Goal: Book appointment/travel/reservation

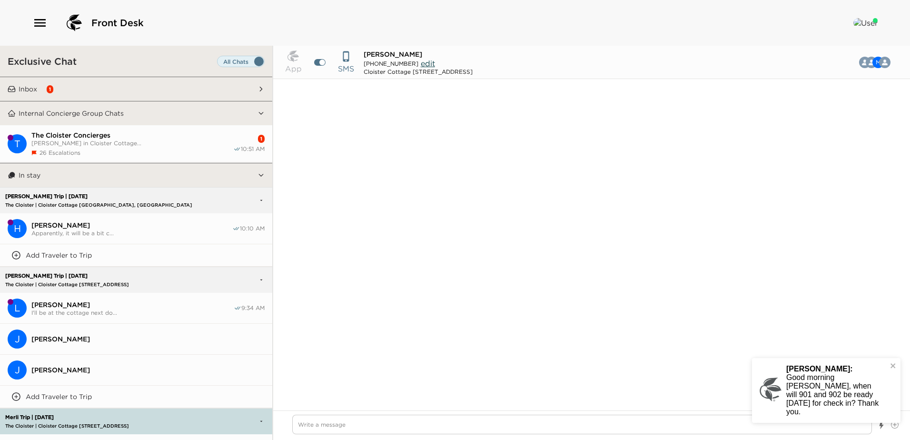
scroll to position [1101, 0]
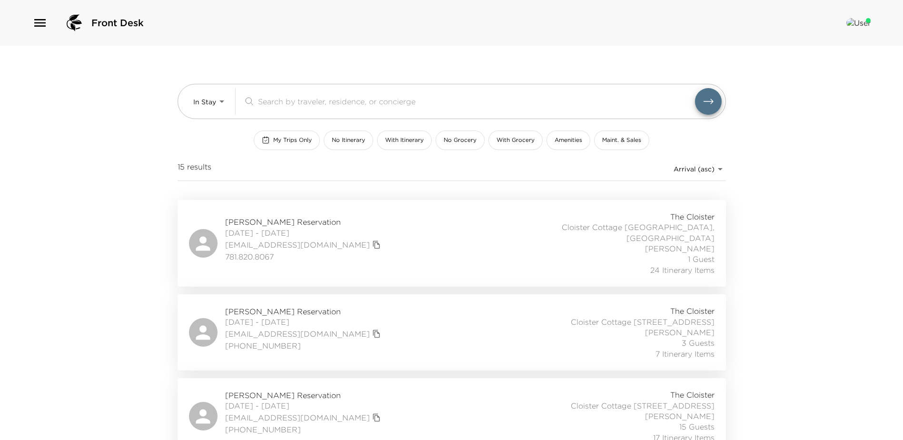
scroll to position [1090, 0]
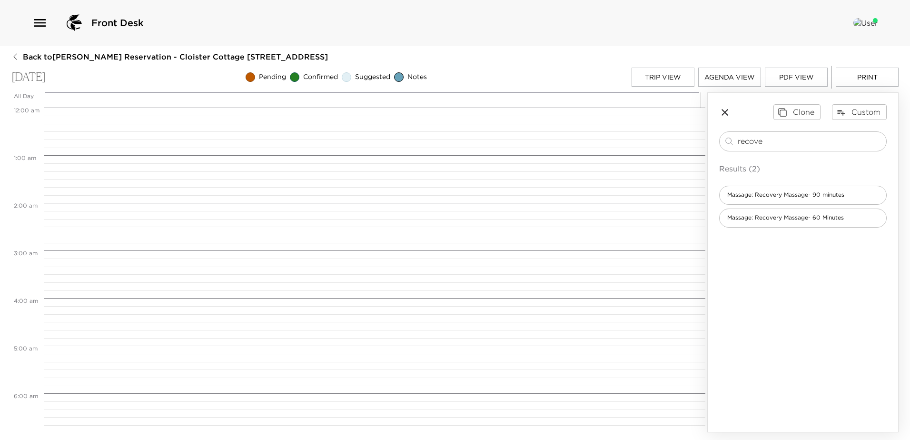
click at [664, 78] on button "Trip View" at bounding box center [663, 77] width 63 height 19
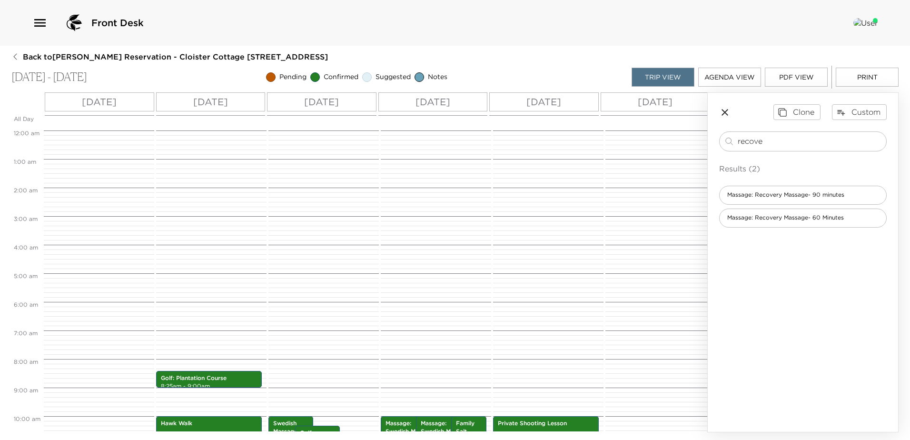
scroll to position [240, 0]
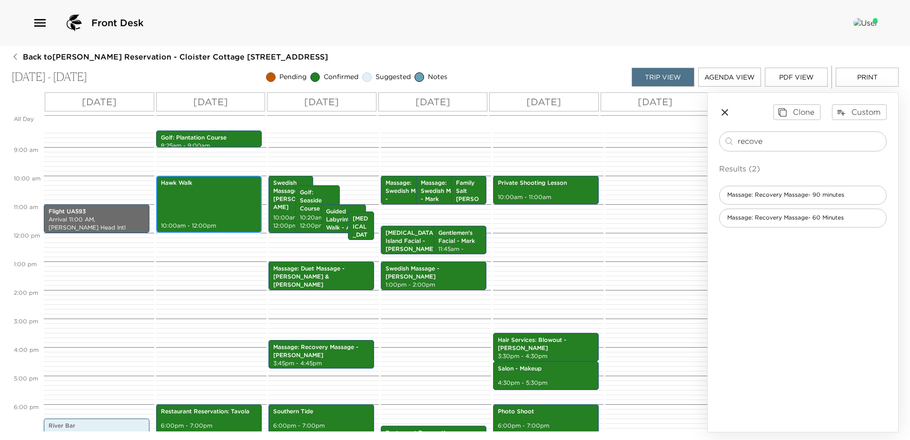
click at [196, 192] on div "Hawk Walk 10:00am - 12:00pm" at bounding box center [209, 204] width 100 height 54
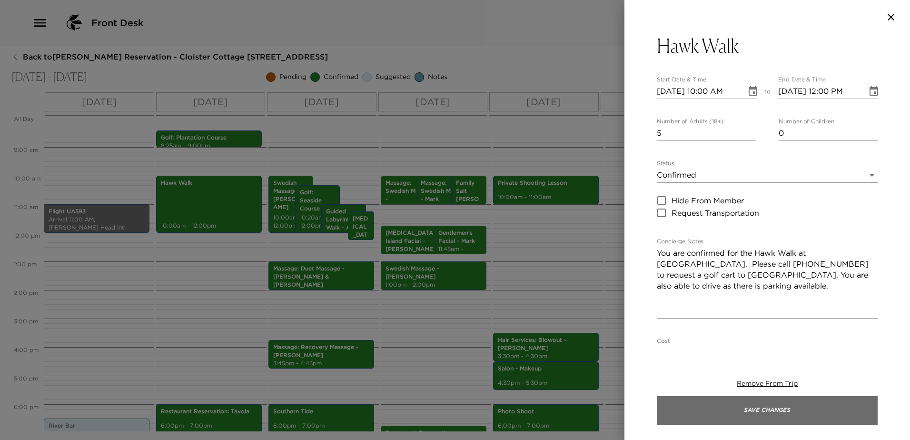
click at [768, 415] on button "Save Changes" at bounding box center [767, 410] width 221 height 29
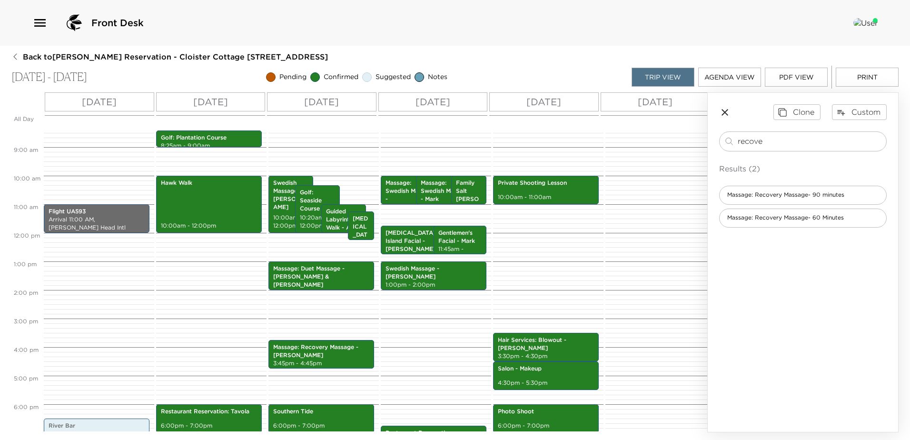
drag, startPoint x: 767, startPoint y: 139, endPoint x: 603, endPoint y: 133, distance: 164.4
click at [603, 133] on div "All Day Sun 10/19 Mon 10/20 Tue 10/21 Wed 10/22 Thu 10/23 Fri 10/24 12:00 AM 1:…" at bounding box center [454, 262] width 887 height 340
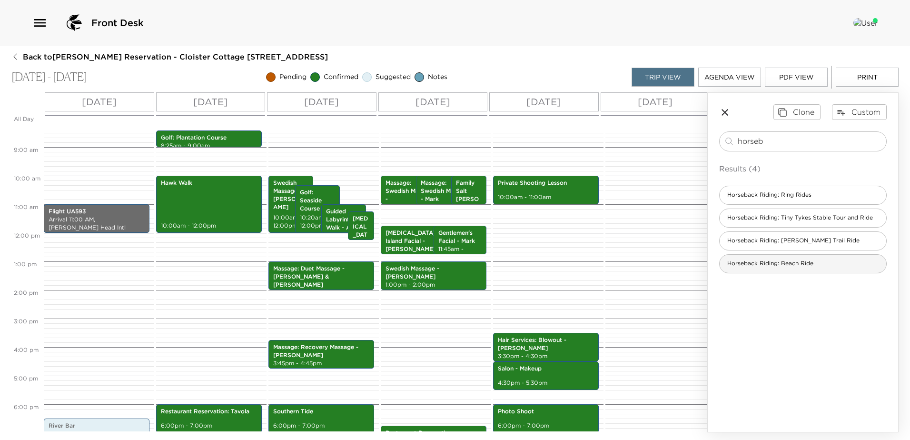
type input "horseb"
click at [763, 268] on span "Horseback Riding: Beach Ride" at bounding box center [770, 263] width 101 height 8
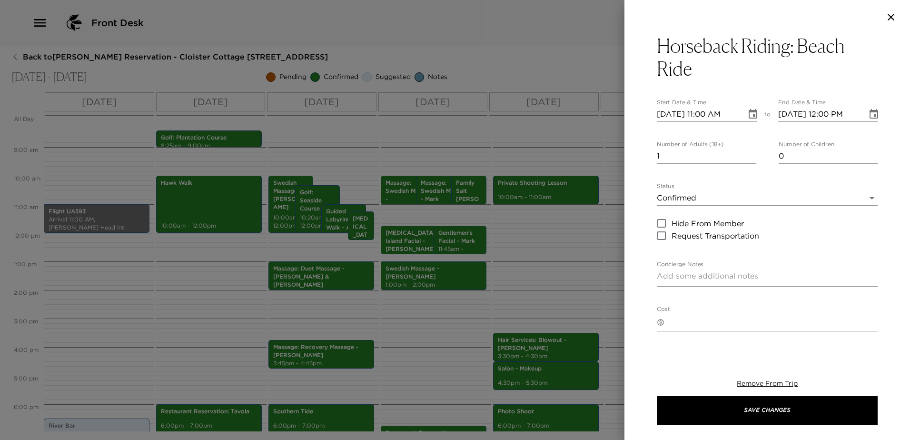
type textarea "You are confirmed for a reservation for a Horseback Beach Ride. Dress Code: Lon…"
type textarea "$160 - plus 24% service charge and tax. Failure to cancel 24 hours prior to sch…"
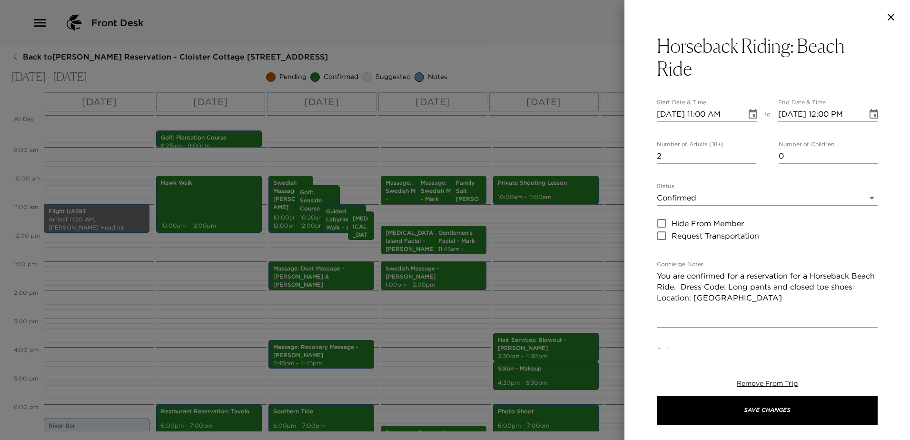
type input "2"
click at [749, 158] on input "2" at bounding box center [706, 156] width 99 height 15
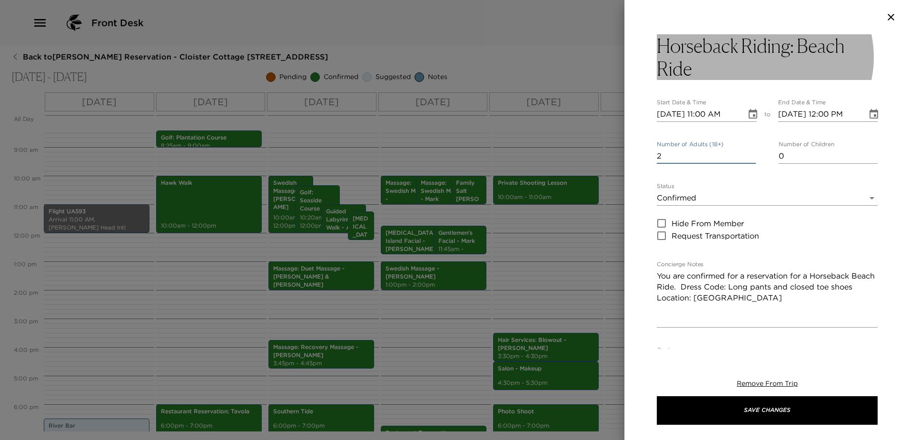
click at [702, 69] on h3 "Horseback Riding: Beach Ride" at bounding box center [767, 57] width 221 height 46
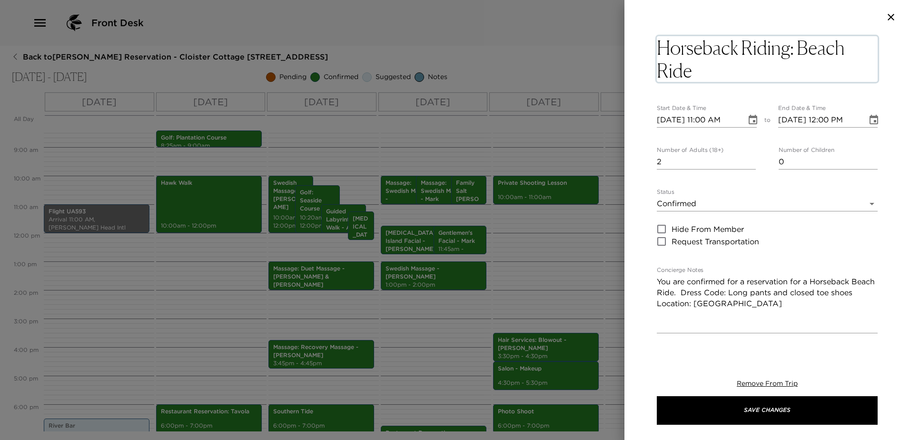
click at [699, 70] on textarea "Horseback Riding: Beach Ride" at bounding box center [767, 59] width 221 height 46
type textarea "Horseback Riding: Beach Ride - Emily & Jenna"
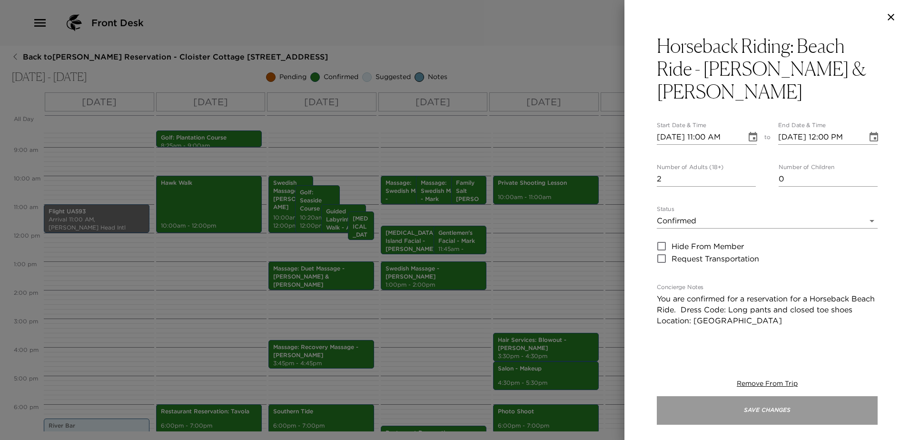
click at [766, 408] on button "Save Changes" at bounding box center [767, 410] width 221 height 29
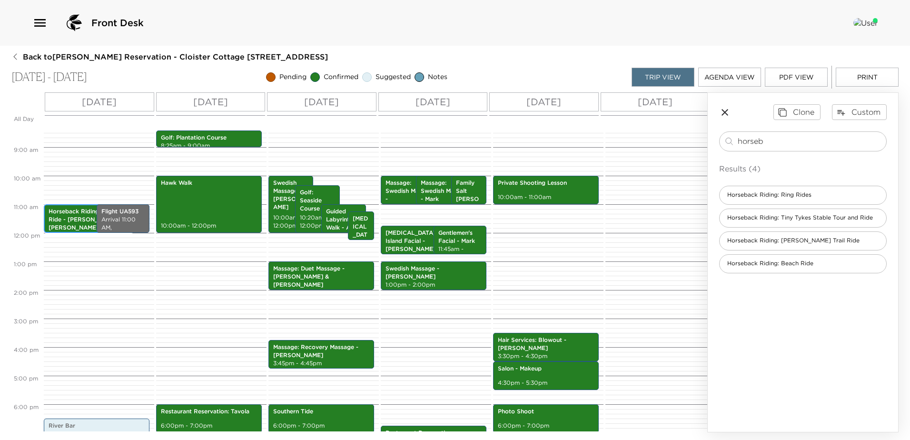
click at [62, 219] on p "Horseback Riding: Beach Ride - Emily & Jenna" at bounding box center [89, 220] width 80 height 24
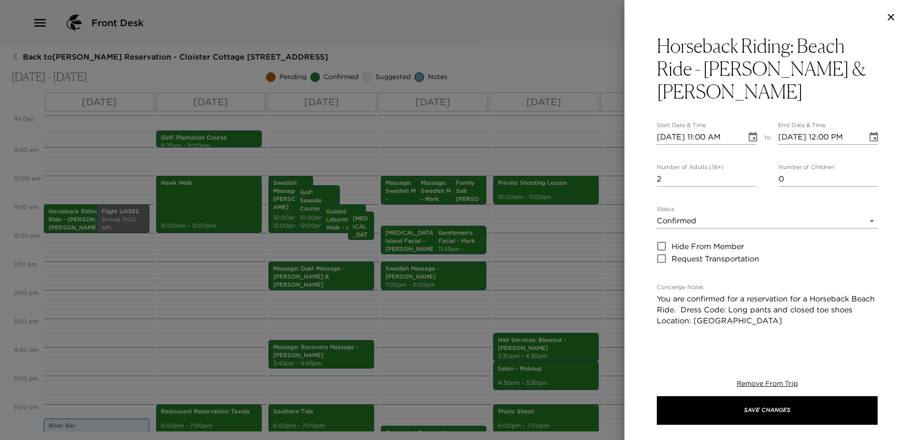
click at [748, 131] on icon "Choose date, selected date is Oct 19, 2025" at bounding box center [752, 136] width 11 height 11
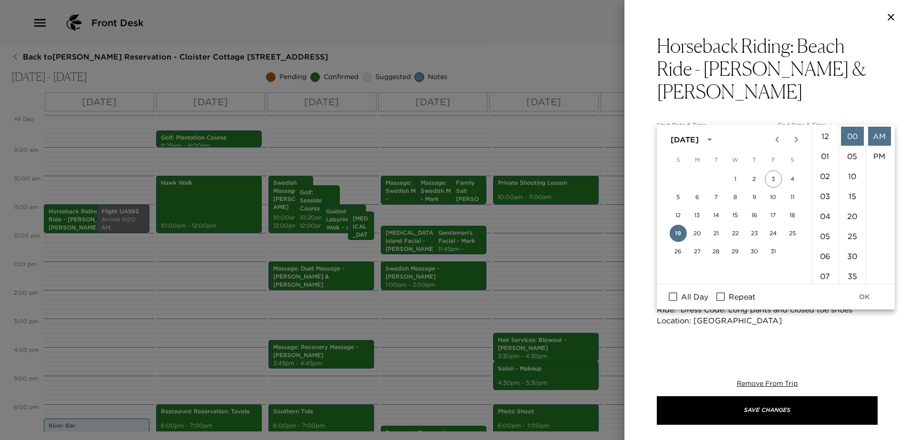
scroll to position [251, 0]
click at [696, 233] on button "20" at bounding box center [697, 233] width 17 height 17
type input "10/20/2025 11:00 AM"
type input "10/20/2025 12:00 PM"
click at [864, 295] on button "OK" at bounding box center [864, 297] width 30 height 18
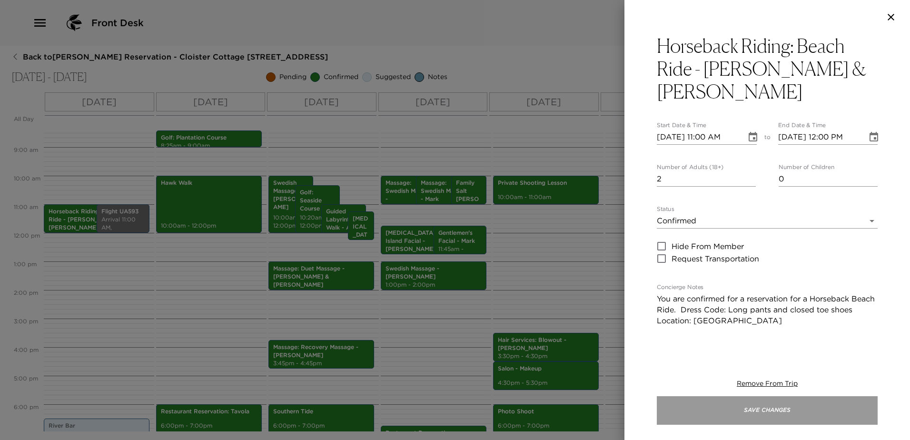
click at [767, 412] on button "Save Changes" at bounding box center [767, 410] width 221 height 29
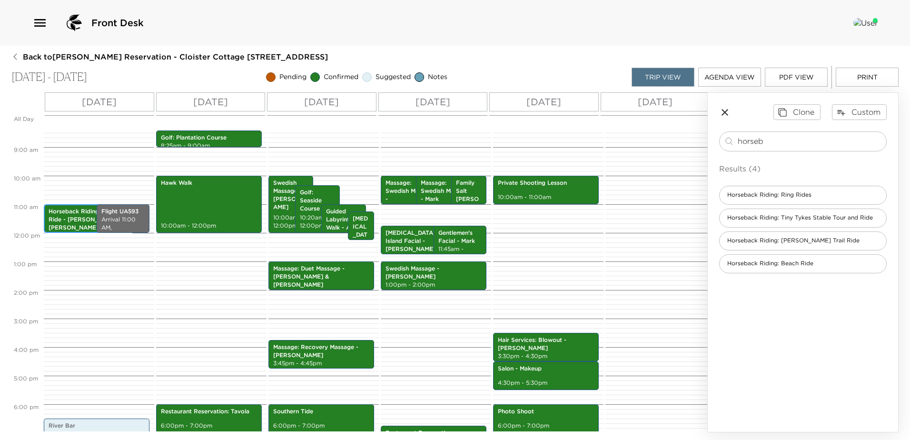
click at [70, 219] on p "Horseback Riding: Beach Ride - Emily & Jenna" at bounding box center [89, 220] width 80 height 24
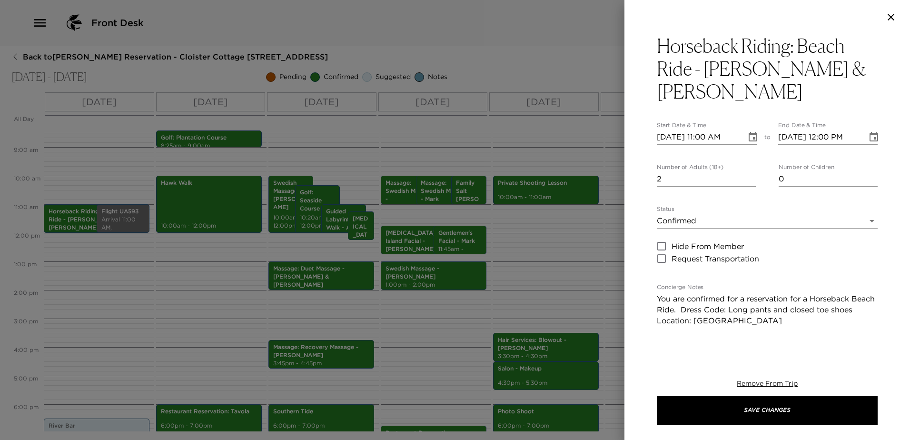
click at [749, 131] on icon "Choose date, selected date is Oct 19, 2025" at bounding box center [752, 136] width 11 height 11
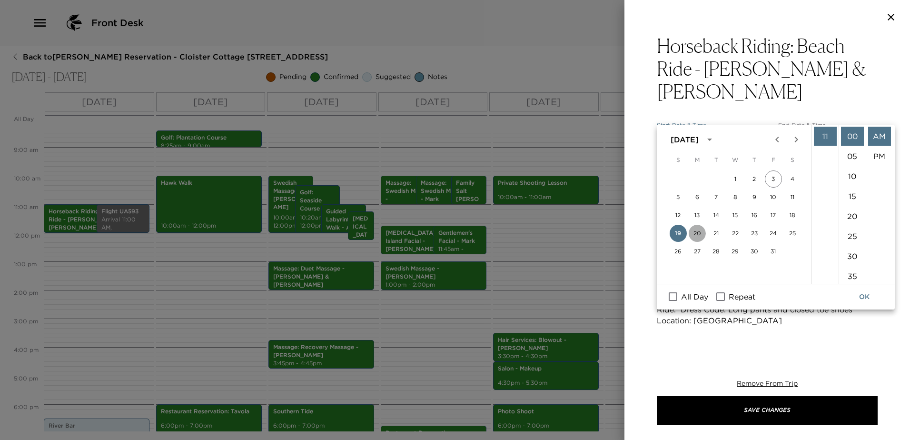
click at [698, 232] on button "20" at bounding box center [697, 233] width 17 height 17
type input "10/20/2025 11:00 AM"
type input "10/20/2025 12:00 PM"
click at [873, 302] on button "OK" at bounding box center [864, 297] width 30 height 18
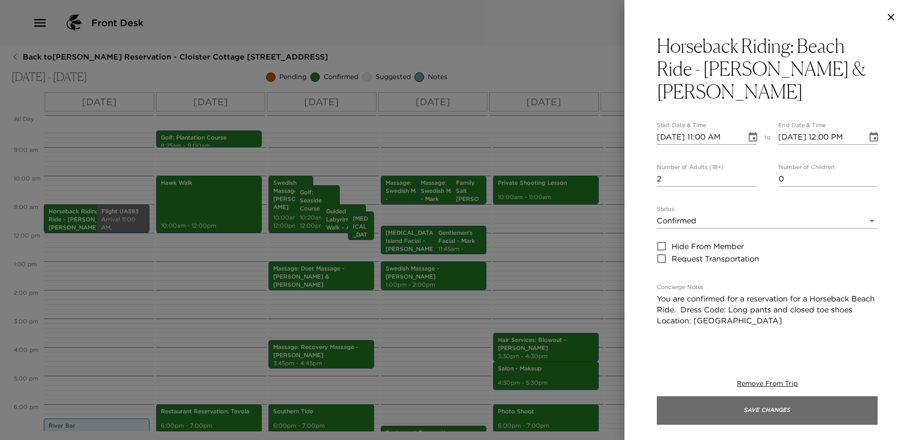
click at [766, 412] on button "Save Changes" at bounding box center [767, 410] width 221 height 29
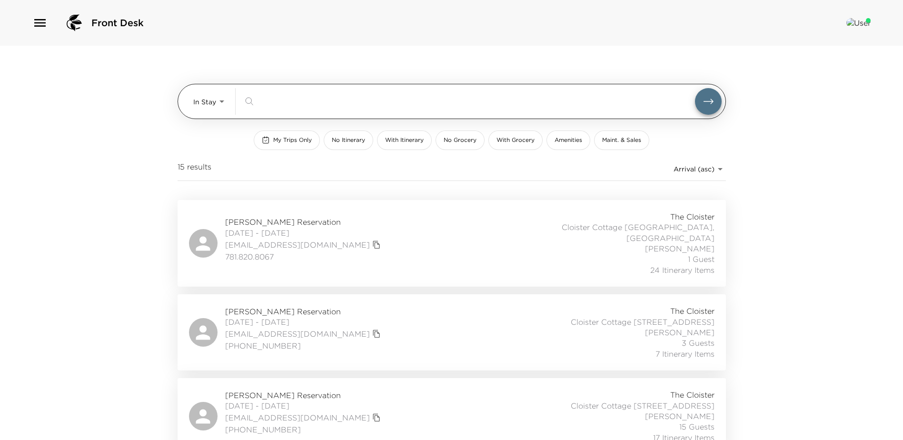
click at [219, 99] on body "Front Desk In Stay In-Stay ​ My Trips Only No Itinerary With Itinerary No Groce…" at bounding box center [451, 220] width 903 height 440
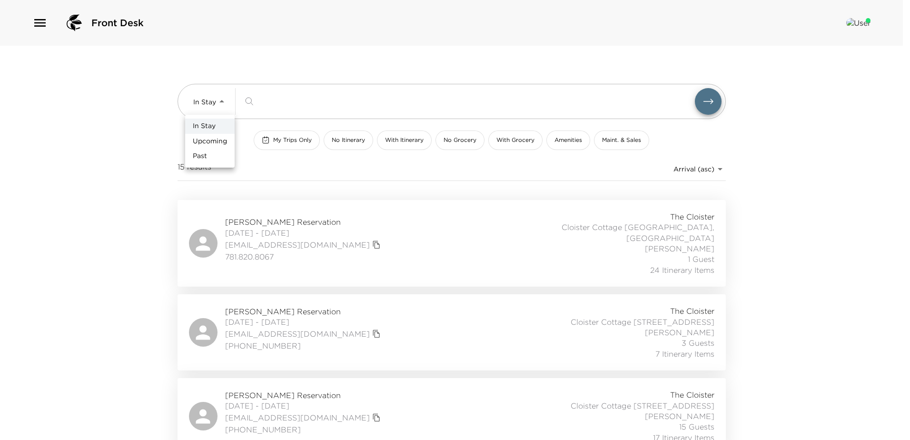
click at [200, 141] on span "Upcoming" at bounding box center [210, 142] width 34 height 10
type input "Upcoming"
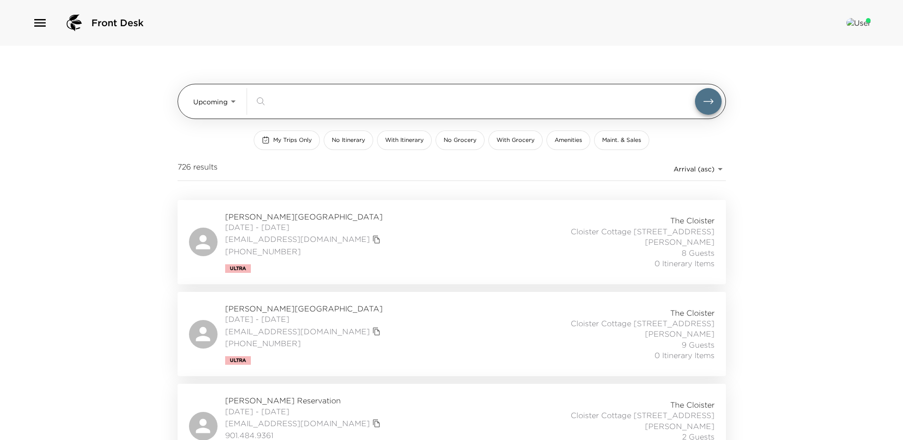
click at [292, 100] on input "search" at bounding box center [482, 101] width 426 height 11
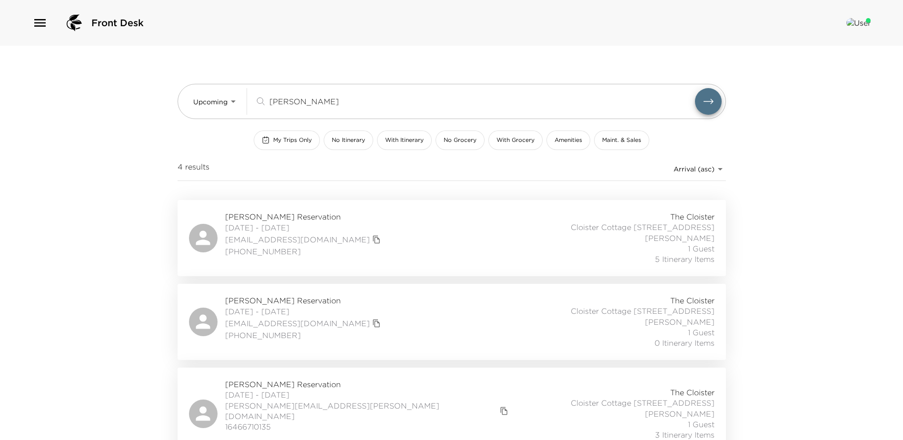
click at [417, 244] on div "Robert Cohen Reservation 10/06/2025 - 10/09/2025 bobbyjcohen@gmail.com 646-469-…" at bounding box center [452, 237] width 526 height 53
click at [445, 245] on div "Robert Cohen Reservation 10/06/2025 - 10/09/2025 bobbyjcohen@gmail.com 646-469-…" at bounding box center [452, 237] width 526 height 53
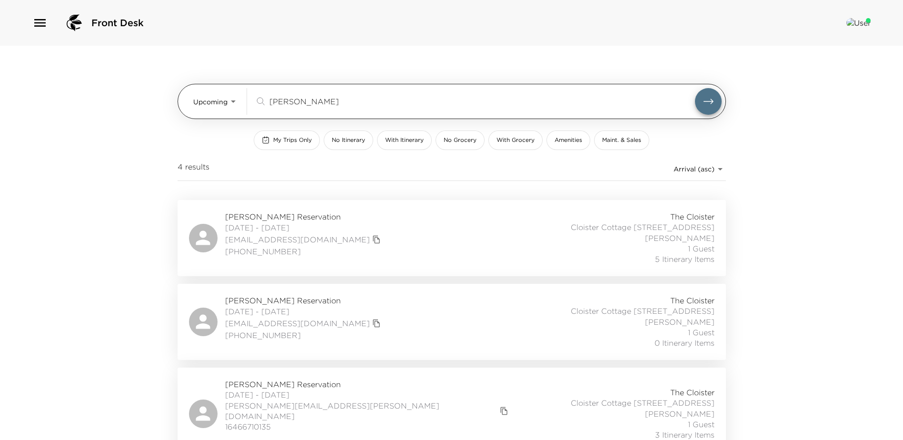
drag, startPoint x: 299, startPoint y: 102, endPoint x: 207, endPoint y: 96, distance: 92.6
click at [207, 96] on div "Upcoming Upcoming cohen ​" at bounding box center [457, 101] width 528 height 27
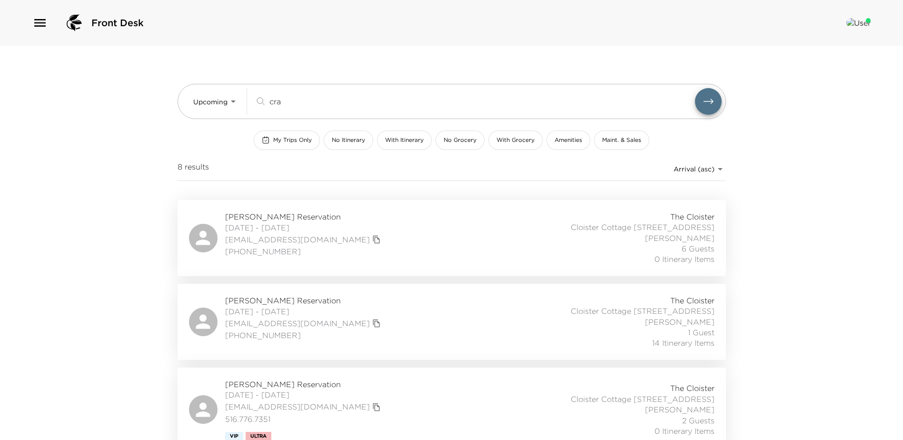
type input "cra"
click at [403, 252] on div "Edwin Crain Reservation 11/19/2025 - 11/23/2025 ed@kingstar.tv (416) 894-0631 T…" at bounding box center [452, 237] width 526 height 53
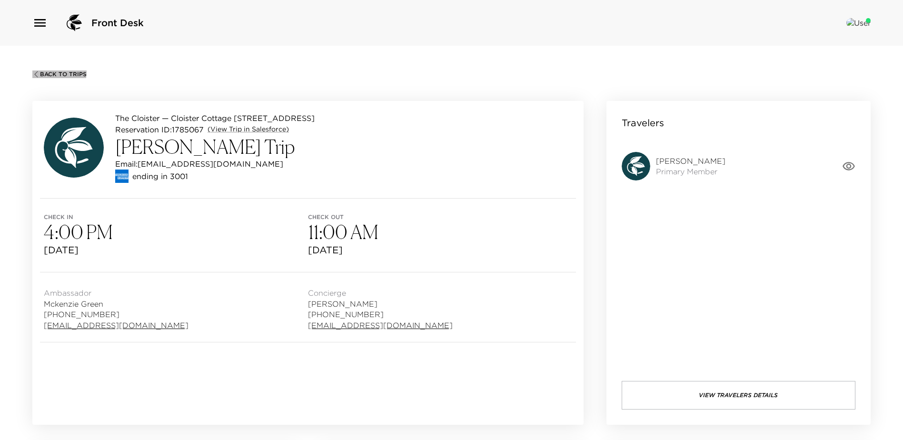
click at [57, 73] on span "Back To Trips" at bounding box center [63, 74] width 47 height 7
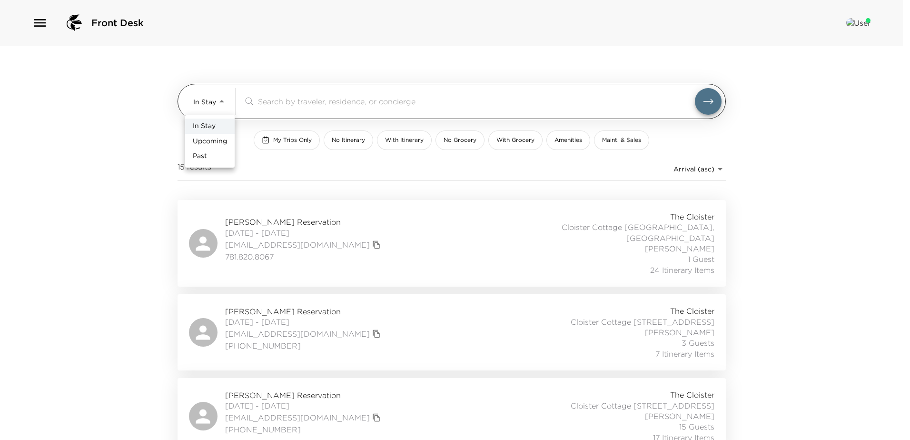
click at [219, 100] on body "Front Desk In Stay In-Stay ​ My Trips Only No Itinerary With Itinerary No Groce…" at bounding box center [455, 220] width 910 height 440
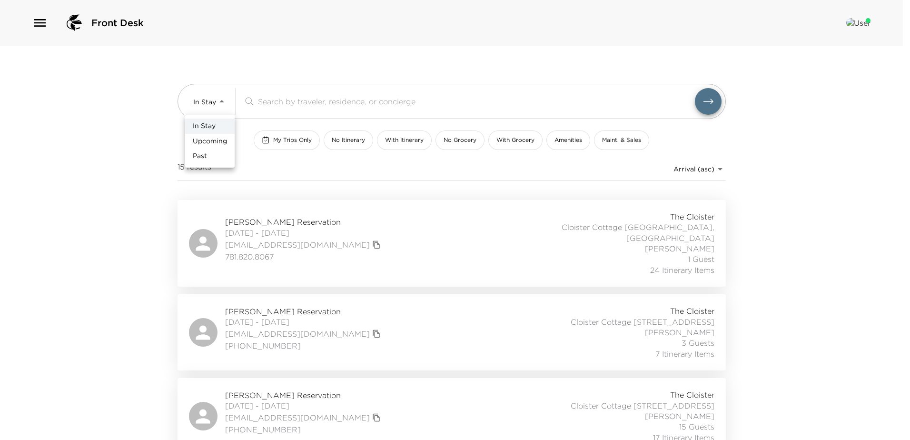
click at [205, 139] on span "Upcoming" at bounding box center [210, 142] width 34 height 10
type input "Upcoming"
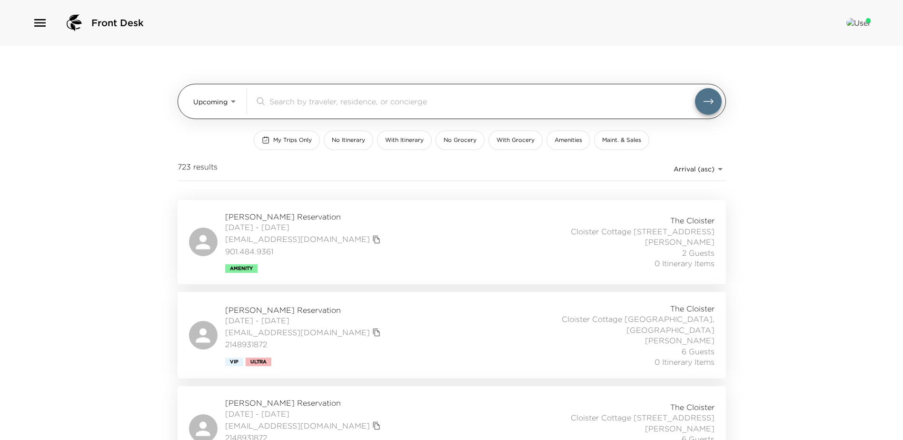
click at [288, 104] on input "search" at bounding box center [482, 101] width 426 height 11
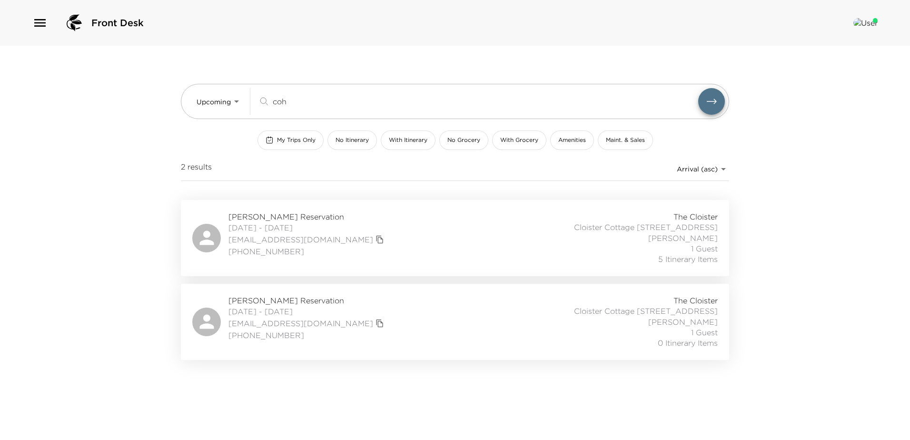
type input "coh"
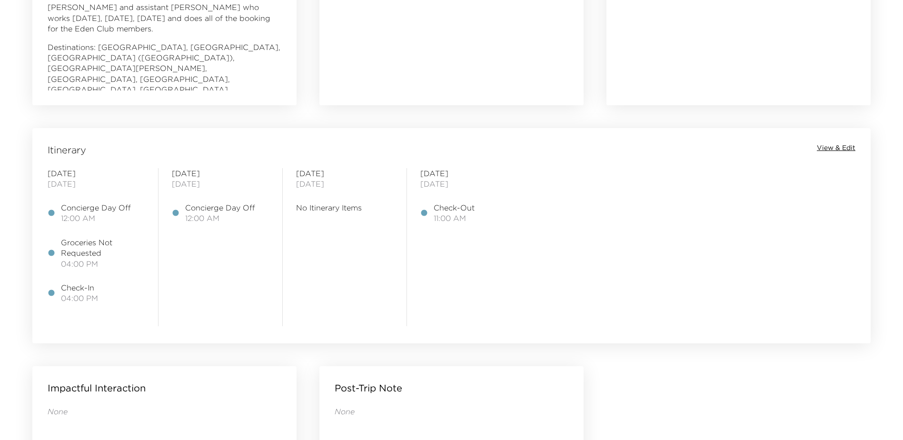
scroll to position [667, 0]
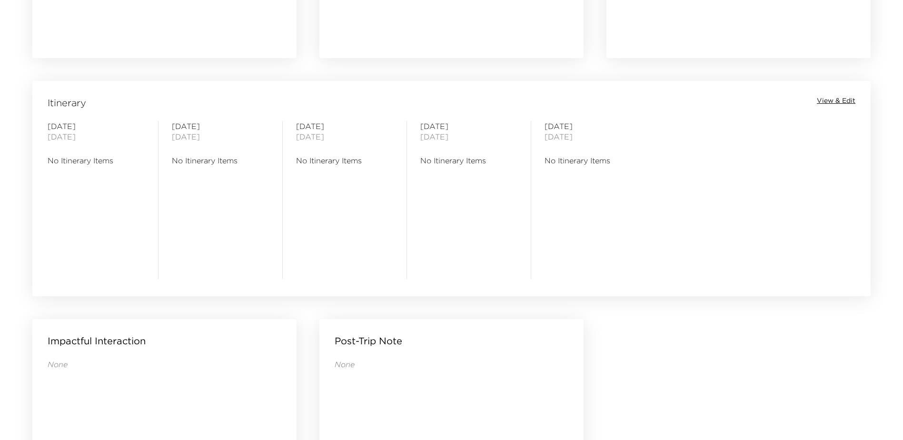
scroll to position [714, 0]
click at [844, 100] on span "View & Edit" at bounding box center [836, 100] width 39 height 10
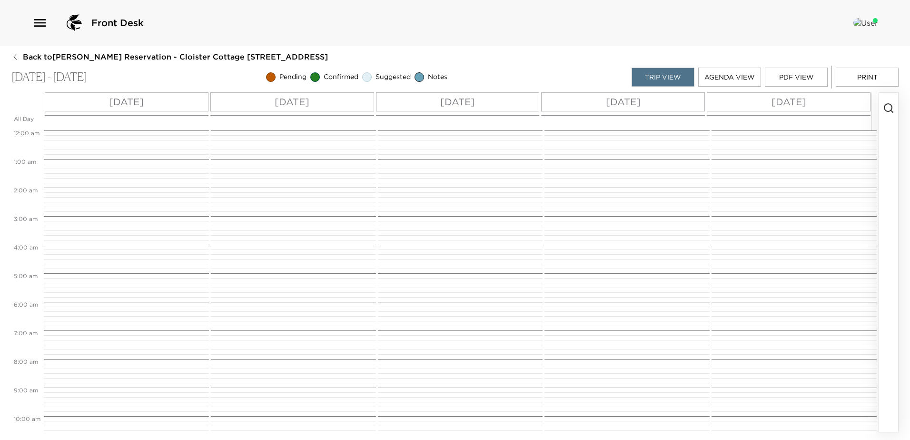
scroll to position [229, 0]
click at [465, 100] on p "[DATE]" at bounding box center [457, 102] width 35 height 14
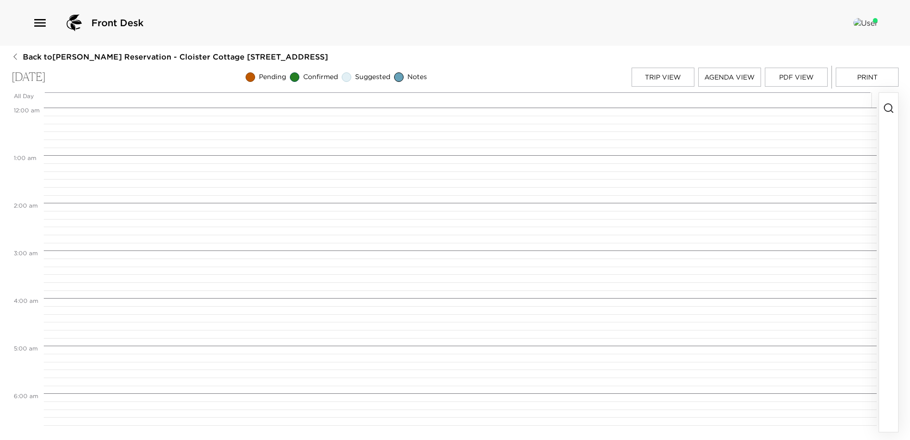
scroll to position [381, 0]
click at [880, 107] on button "button" at bounding box center [888, 262] width 19 height 339
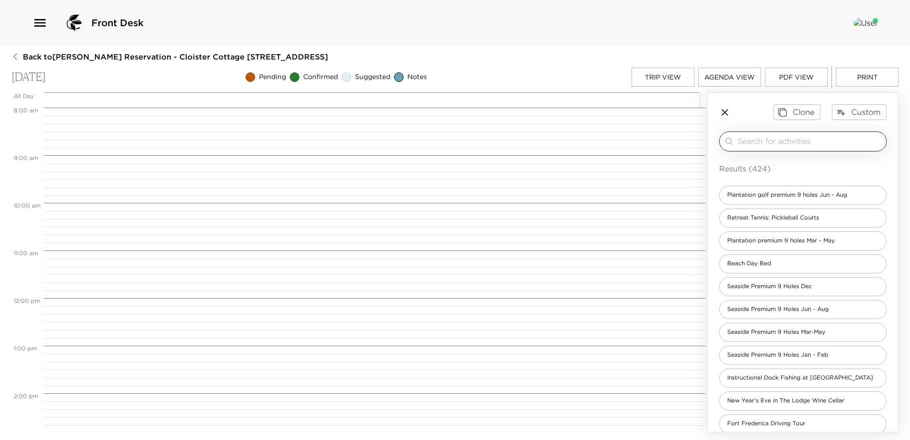
click at [753, 139] on input "search" at bounding box center [810, 141] width 145 height 11
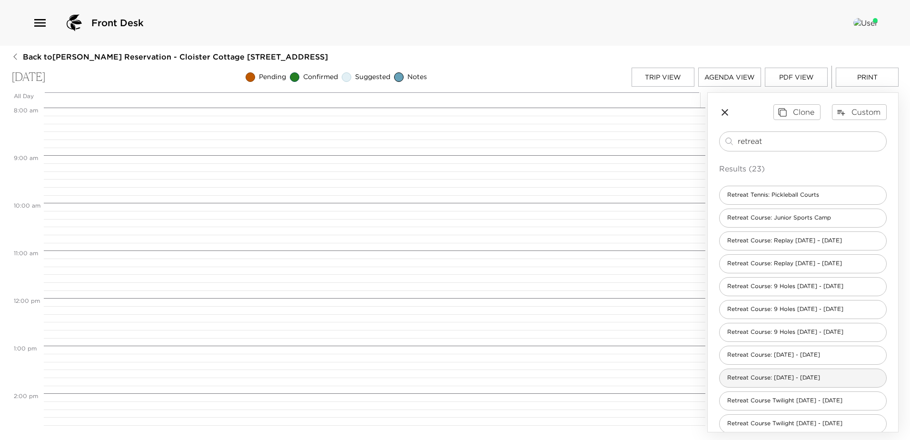
type input "retreat"
click at [752, 381] on span "Retreat Course: [DATE] - [DATE]" at bounding box center [774, 378] width 108 height 8
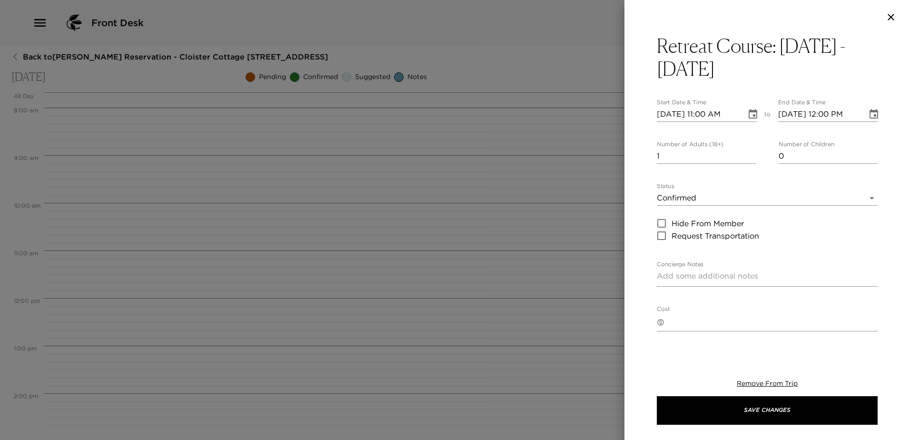
type textarea "You are confirmed for 18 holes at the [GEOGRAPHIC_DATA]. Forecaddie is not incl…"
type textarea "$195 - 18-hole rate includes green and cart fees. Forecaddie, tax and gratuity …"
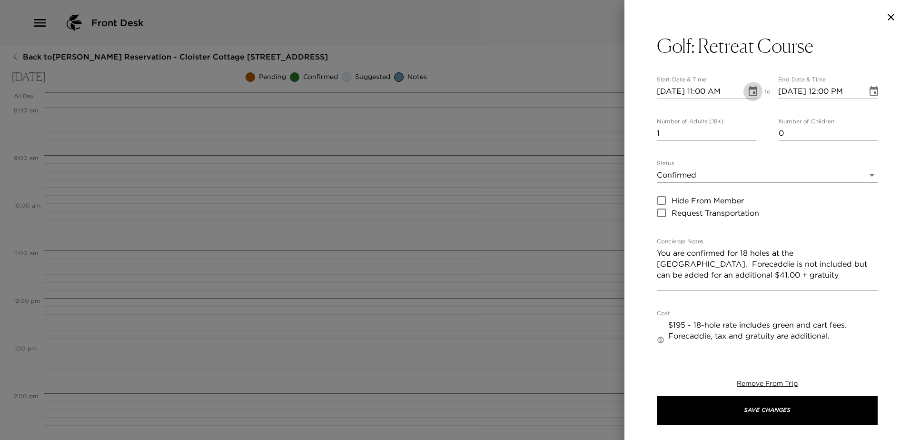
click at [749, 90] on icon "Choose date, selected date is Nov 21, 2025" at bounding box center [753, 91] width 9 height 10
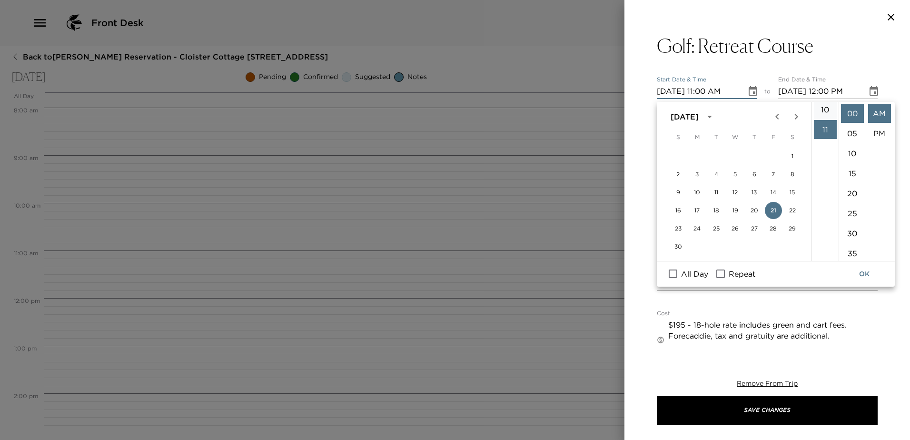
click at [825, 119] on li "10" at bounding box center [825, 109] width 23 height 19
click at [848, 188] on li "40" at bounding box center [852, 178] width 23 height 19
type input "[DATE] 10:40 AM"
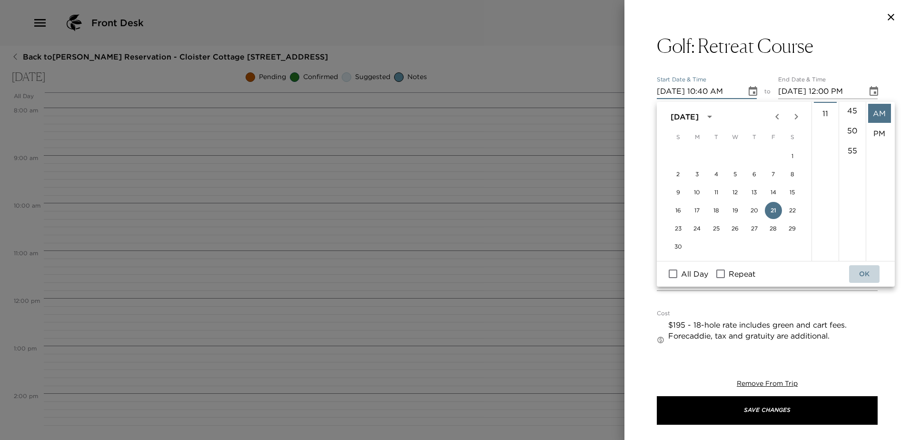
click at [867, 275] on button "OK" at bounding box center [864, 274] width 30 height 18
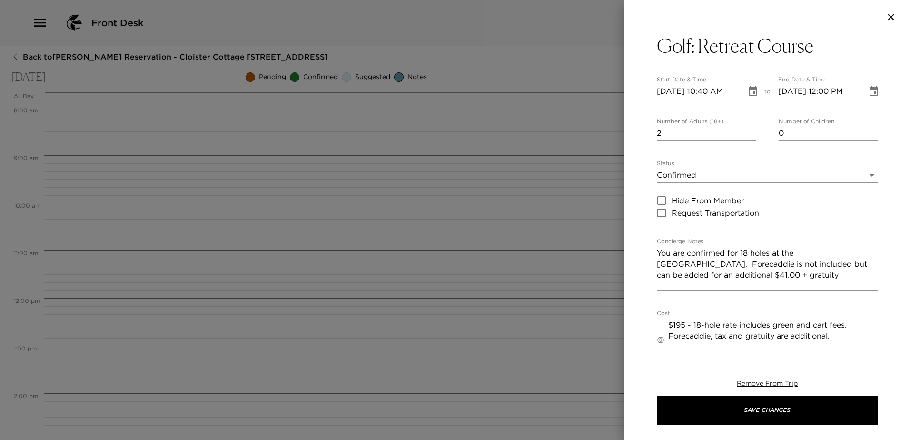
click at [749, 136] on input "2" at bounding box center [706, 133] width 99 height 15
click at [749, 136] on input "3" at bounding box center [706, 133] width 99 height 15
click at [749, 136] on input "4" at bounding box center [706, 133] width 99 height 15
type input "3"
click at [747, 141] on input "3" at bounding box center [706, 133] width 99 height 15
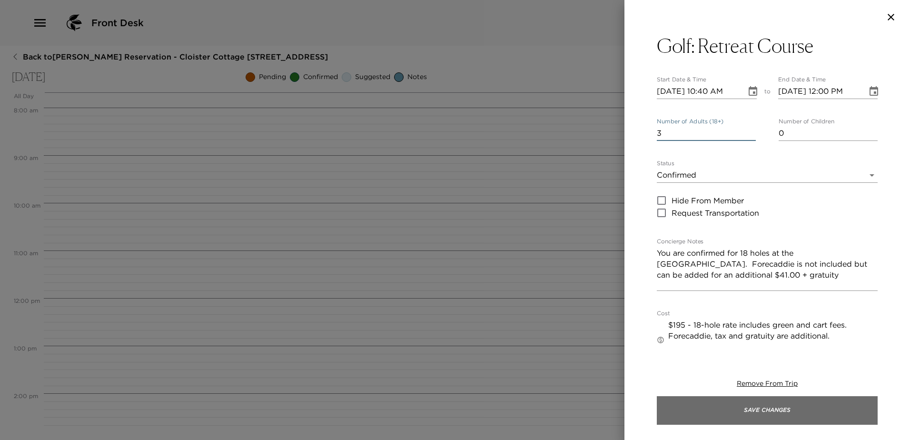
click at [767, 411] on button "Save Changes" at bounding box center [767, 410] width 221 height 29
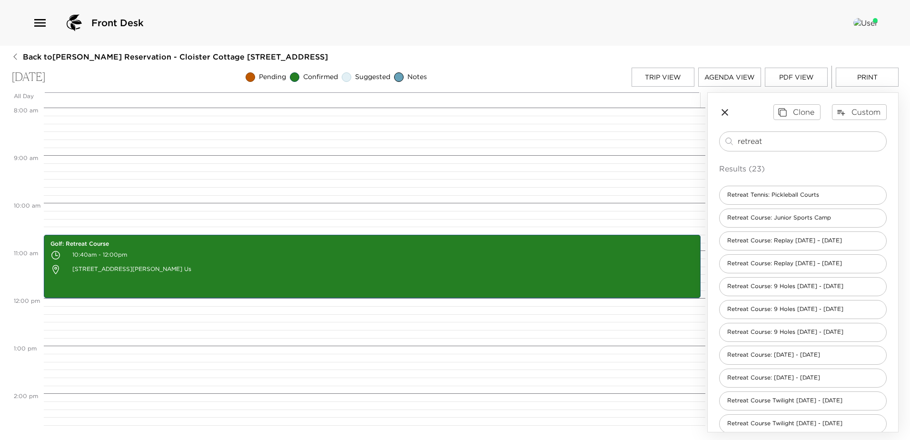
click at [658, 77] on button "Trip View" at bounding box center [663, 77] width 63 height 19
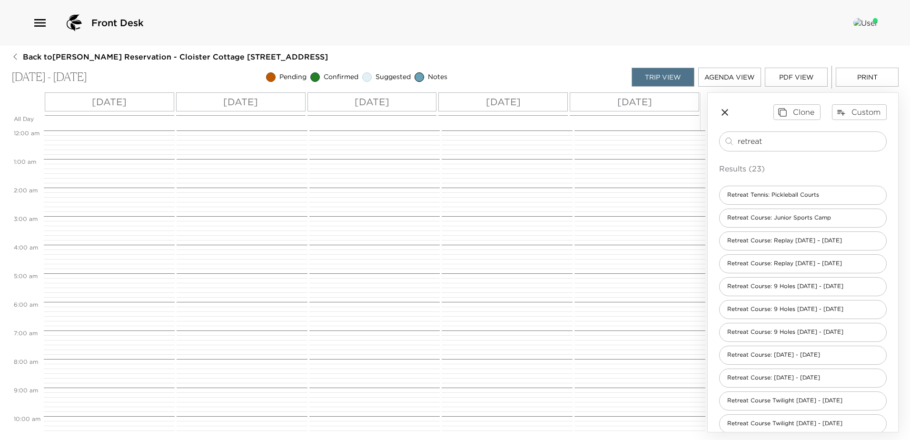
scroll to position [305, 0]
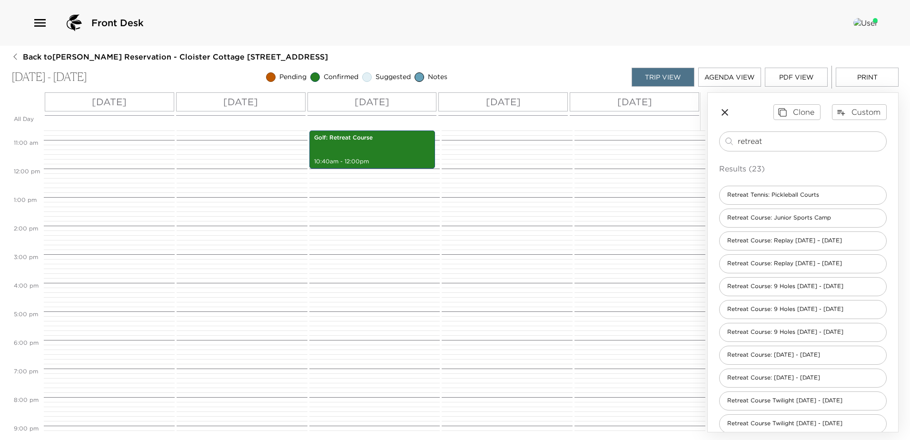
click at [521, 103] on p "[DATE]" at bounding box center [503, 102] width 35 height 14
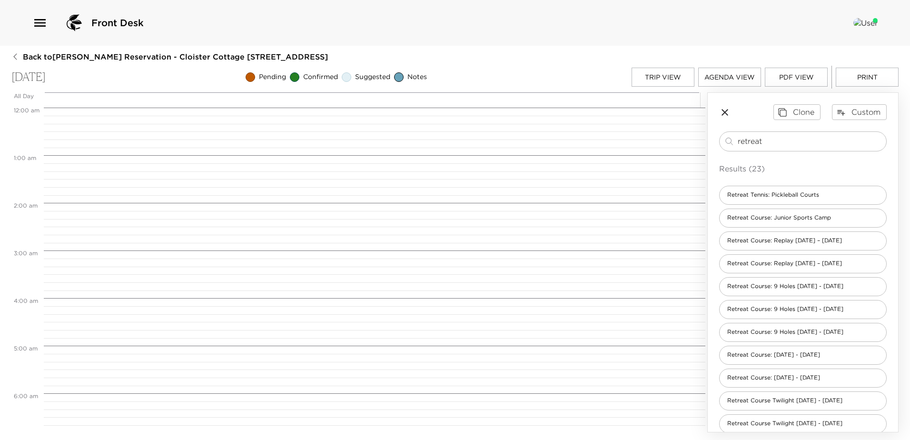
scroll to position [381, 0]
click at [772, 140] on input "retreat" at bounding box center [810, 141] width 145 height 11
click at [739, 381] on span "Retreat Course: [DATE] - [DATE]" at bounding box center [774, 378] width 108 height 8
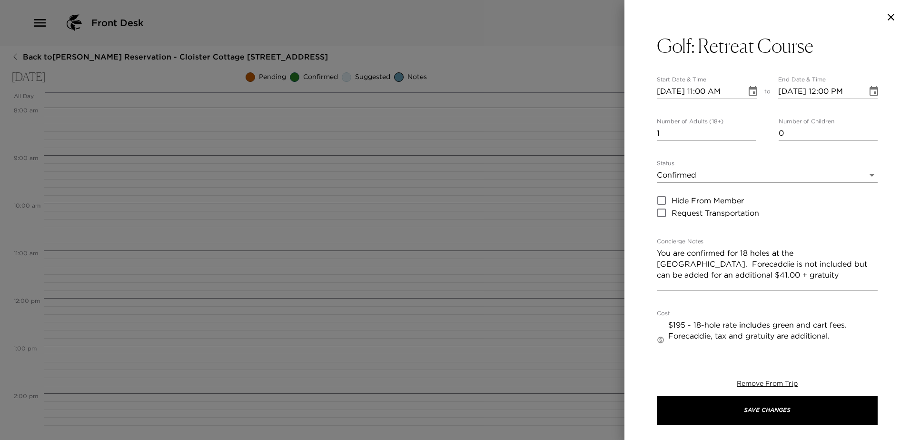
click at [749, 90] on icon "Choose date, selected date is Nov 22, 2025" at bounding box center [753, 91] width 9 height 10
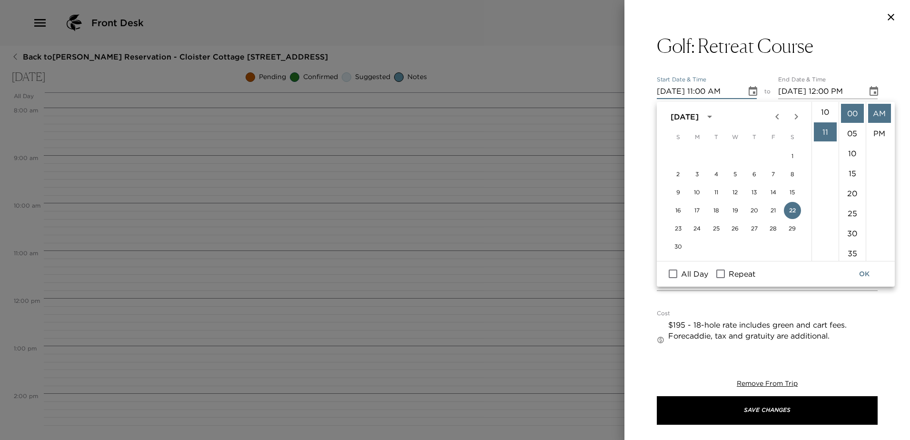
scroll to position [109, 0]
click at [821, 214] on li "10" at bounding box center [825, 204] width 23 height 19
click at [846, 188] on li "40" at bounding box center [852, 178] width 23 height 19
type input "[DATE] 10:40 AM"
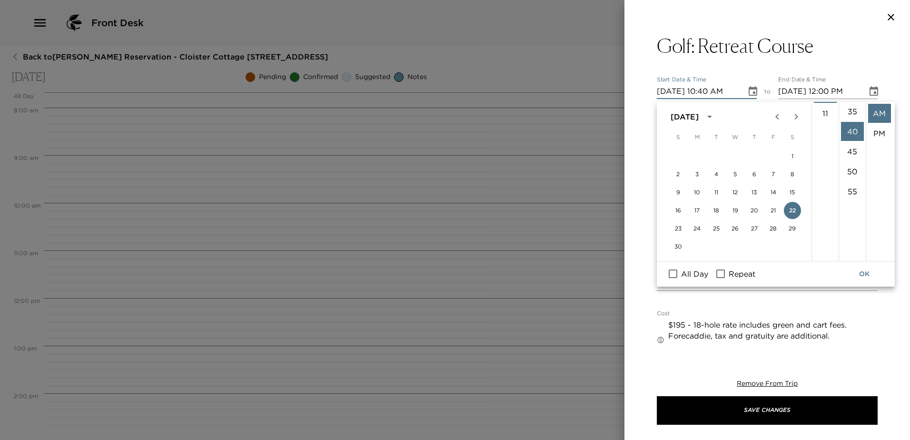
scroll to position [183, 0]
click at [860, 274] on button "OK" at bounding box center [864, 274] width 30 height 18
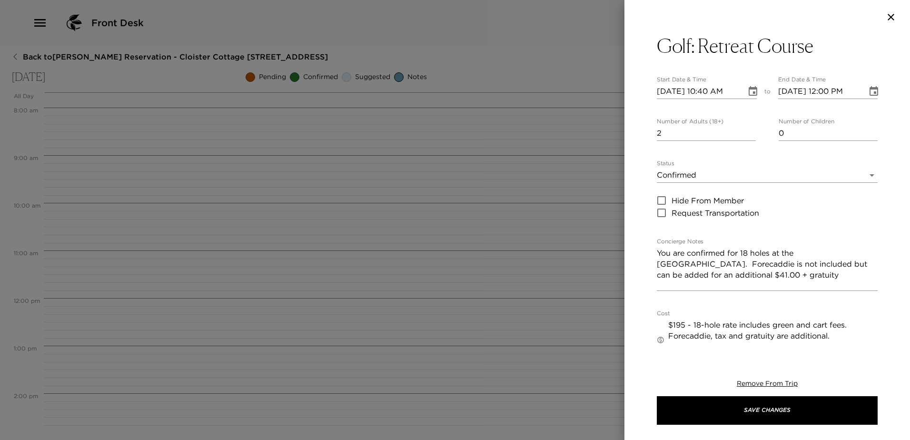
click at [748, 136] on input "2" at bounding box center [706, 133] width 99 height 15
type input "3"
click at [748, 136] on input "3" at bounding box center [706, 133] width 99 height 15
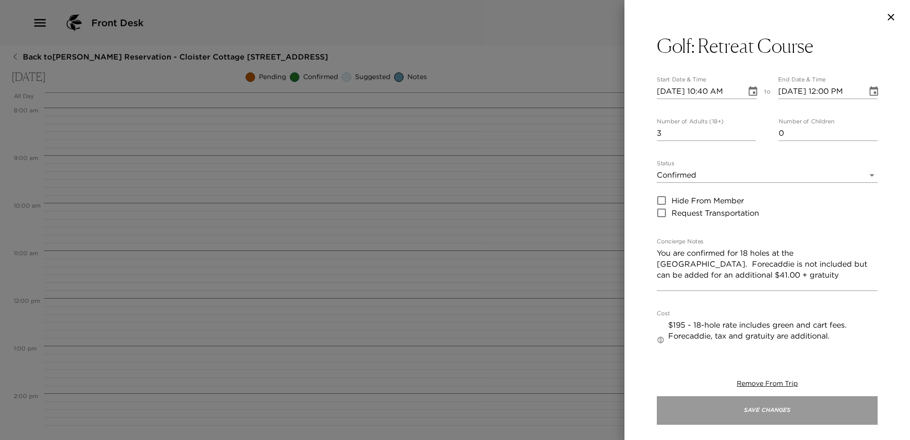
click at [780, 409] on button "Save Changes" at bounding box center [767, 410] width 221 height 29
